Goal: Entertainment & Leisure: Consume media (video, audio)

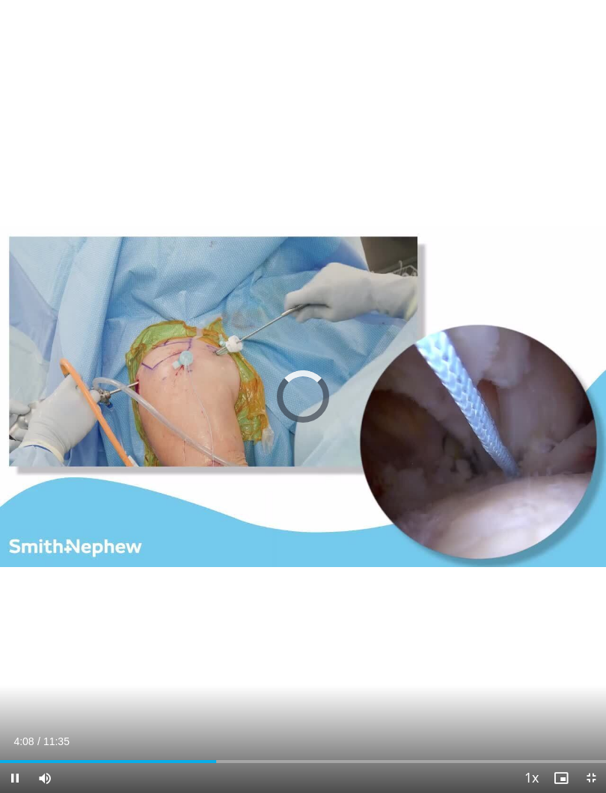
click at [217, 730] on div "Loaded : 10.06%" at bounding box center [303, 756] width 606 height 14
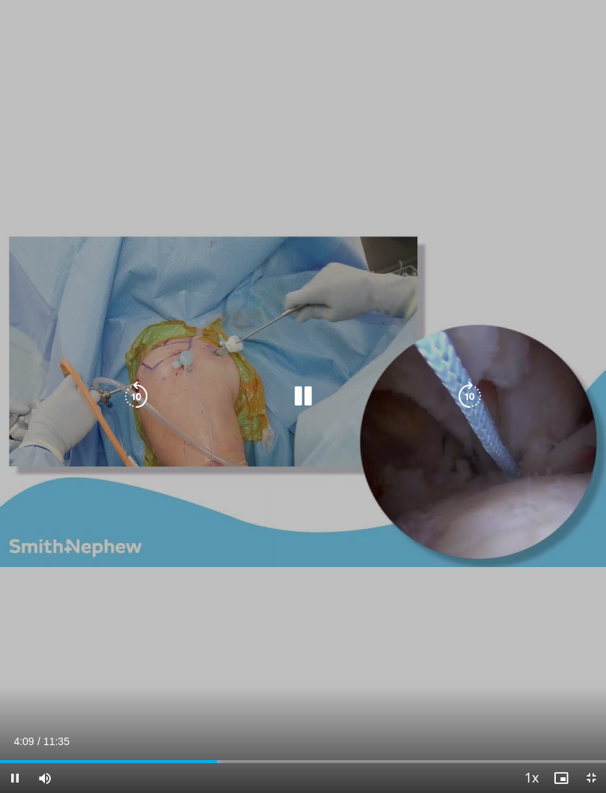
click at [407, 730] on div "Loaded : 36.49%" at bounding box center [303, 761] width 606 height 3
click at [451, 730] on div "Loaded : 67.58%" at bounding box center [303, 756] width 606 height 14
click at [482, 730] on div "Loaded : 74.77%" at bounding box center [303, 761] width 606 height 3
click at [508, 730] on div "Loaded : 83.40%" at bounding box center [303, 761] width 606 height 3
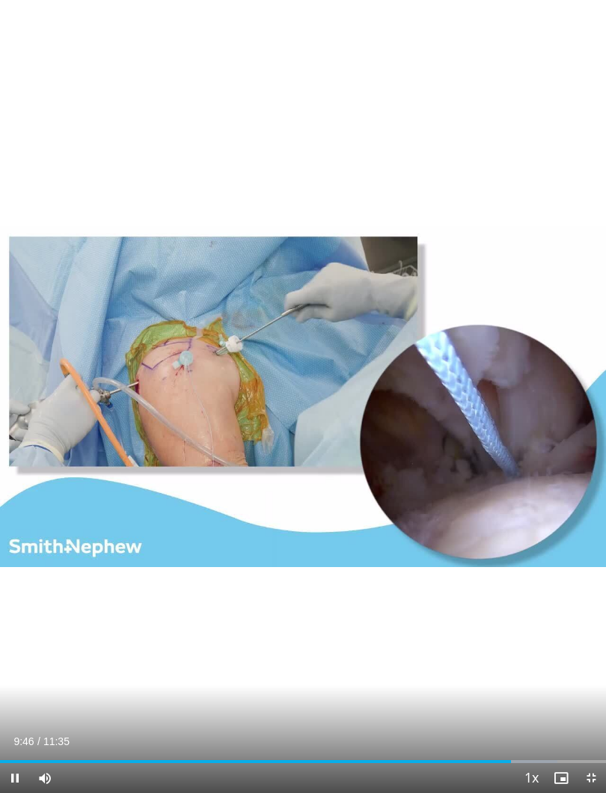
click at [465, 681] on div "10 seconds Tap to unmute" at bounding box center [303, 396] width 606 height 793
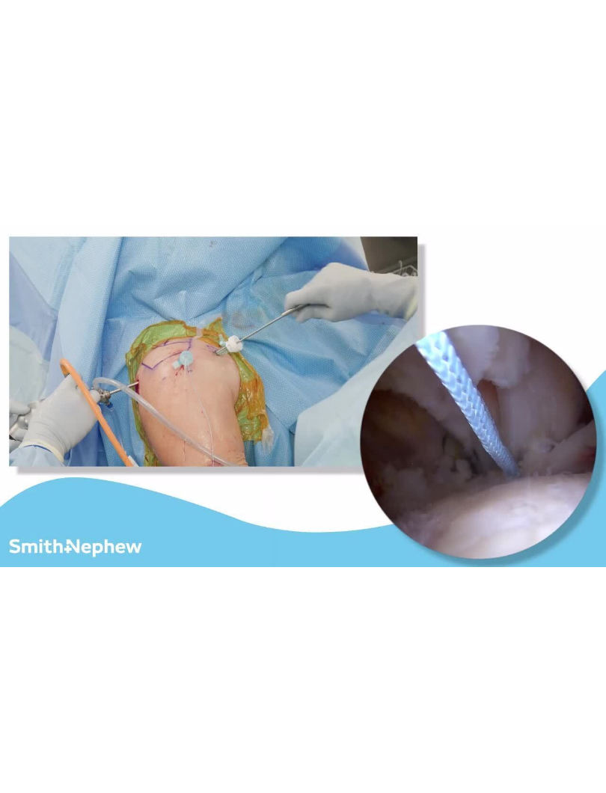
click at [483, 403] on icon "Video Player" at bounding box center [470, 397] width 30 height 30
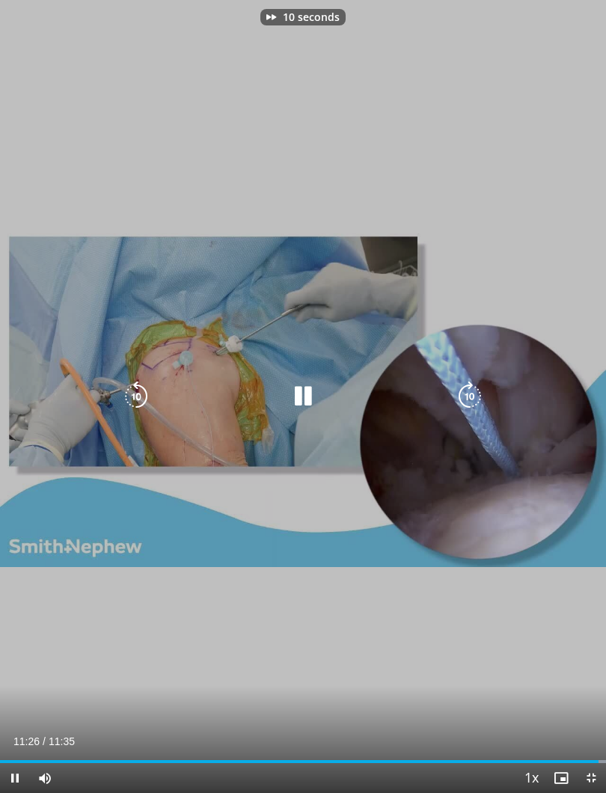
click at [382, 570] on div "10 seconds Tap to unmute" at bounding box center [303, 396] width 606 height 793
click at [135, 400] on icon "Video Player" at bounding box center [136, 397] width 30 height 30
click at [141, 392] on icon "Video Player" at bounding box center [136, 397] width 30 height 30
click at [137, 382] on icon "Video Player" at bounding box center [136, 397] width 30 height 30
click at [146, 374] on div "30 seconds Tap to unmute" at bounding box center [303, 396] width 606 height 793
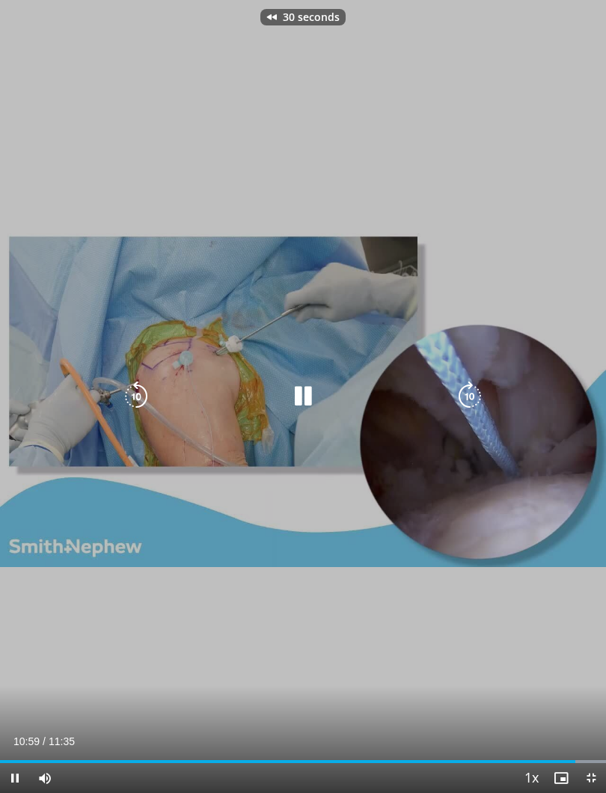
click at [133, 382] on icon "Video Player" at bounding box center [136, 397] width 30 height 30
click at [141, 385] on icon "Video Player" at bounding box center [136, 397] width 30 height 30
click at [138, 385] on icon "Video Player" at bounding box center [136, 397] width 30 height 30
click at [139, 385] on icon "Video Player" at bounding box center [136, 397] width 30 height 30
click at [141, 382] on icon "Video Player" at bounding box center [136, 397] width 30 height 30
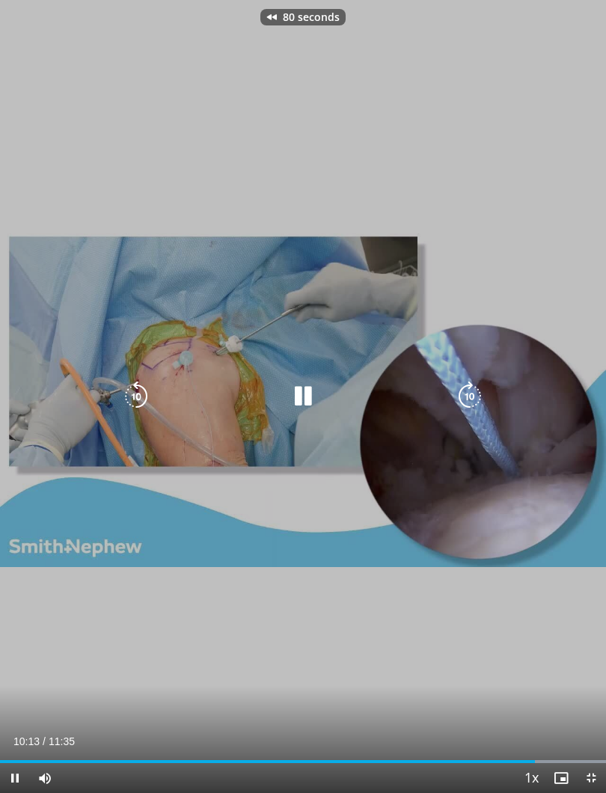
click at [142, 394] on icon "Video Player" at bounding box center [136, 397] width 30 height 30
click at [104, 605] on div "90 seconds Tap to unmute" at bounding box center [303, 396] width 606 height 793
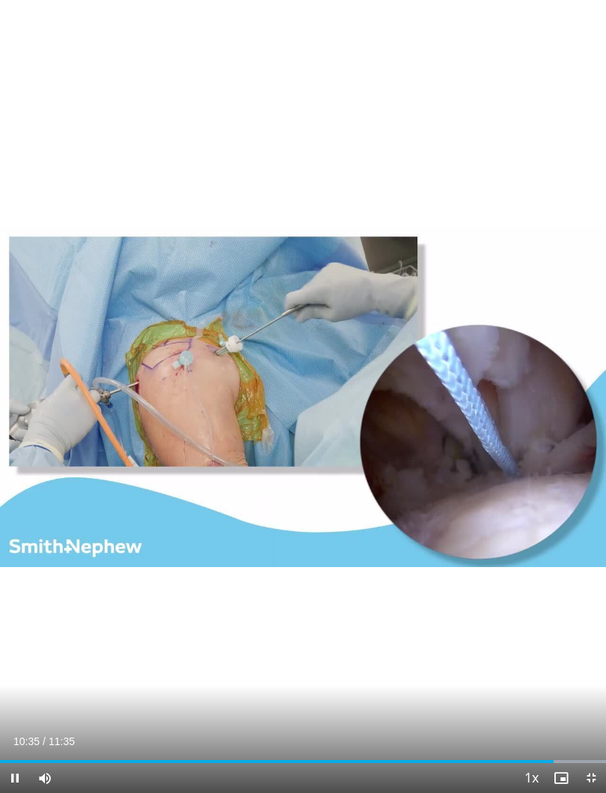
click at [470, 602] on div "90 seconds Tap to unmute" at bounding box center [303, 396] width 606 height 793
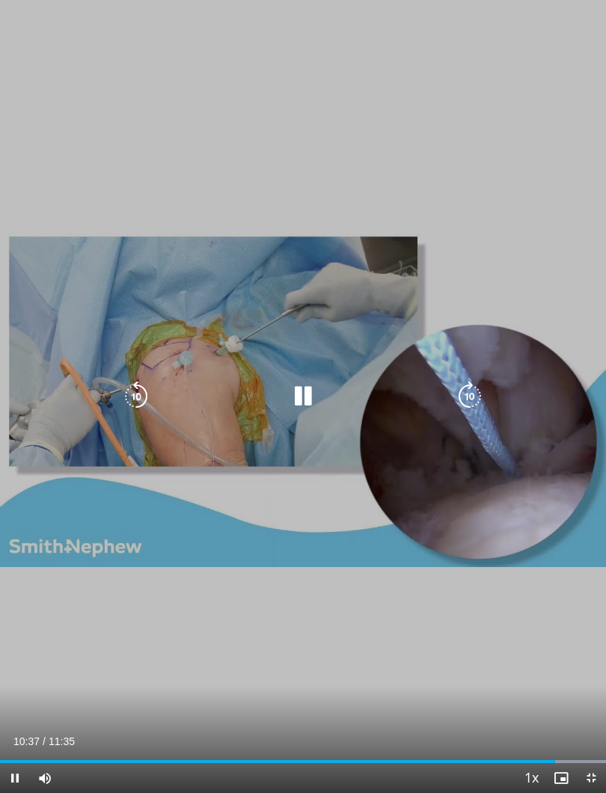
click at [302, 399] on icon "Video Player" at bounding box center [303, 397] width 30 height 30
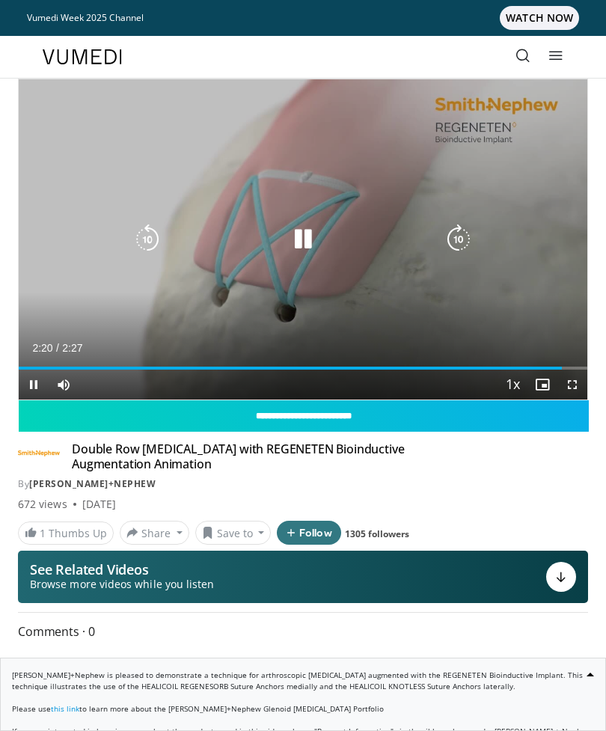
click at [307, 254] on icon "Video Player" at bounding box center [303, 239] width 30 height 30
